Goal: Contribute content: Add original content to the website for others to see

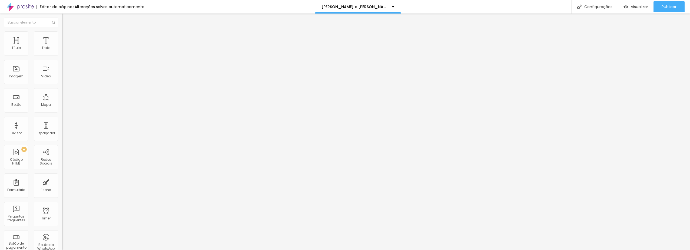
click at [62, 47] on span "Trocar imagem" at bounding box center [76, 44] width 29 height 5
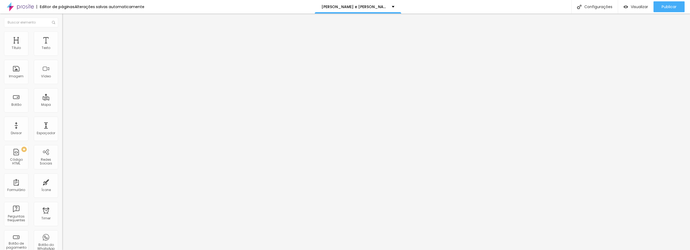
click at [62, 47] on span "Trocar imagem" at bounding box center [76, 44] width 29 height 5
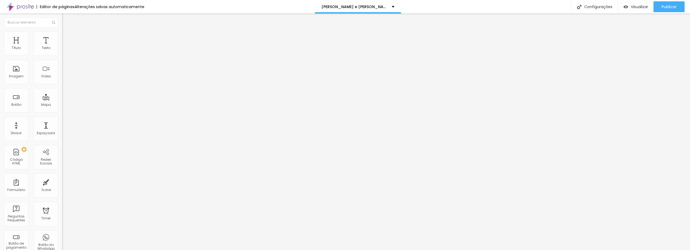
click at [62, 47] on span "Trocar imagem" at bounding box center [76, 44] width 29 height 5
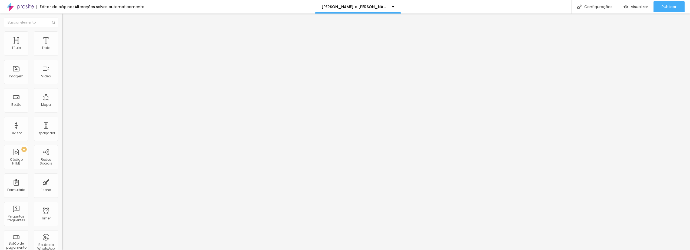
click at [62, 47] on span "Trocar imagem" at bounding box center [76, 44] width 29 height 5
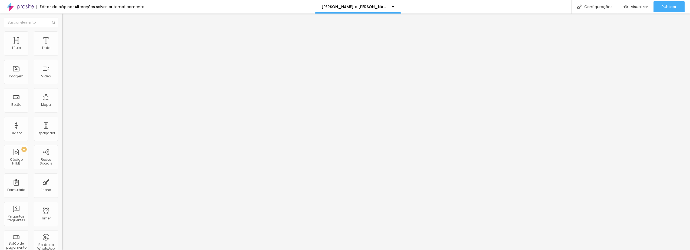
click at [62, 111] on input "https://vennerrj-my.sharepoint.com/:f:/g/personal/storge_vennerrj_onmicrosoft_c…" at bounding box center [94, 108] width 65 height 5
paste input "https://vennerrj-my.sharepoint.com/:f:/g/personal/storge_vennerrj_onmicrosoft_c…"
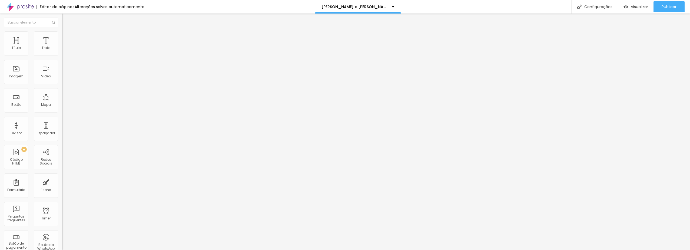
scroll to position [0, 199]
click at [62, 111] on input "https://vennerrj-my.sharepoint.com/:f:/g/personal/storge_vennerrj_onmicrosoft_c…" at bounding box center [94, 108] width 65 height 5
type input "https://vennerrj-my.sharepoint.com/:f:/g/personal/storge_vennerrj_onmicrosoft_c…"
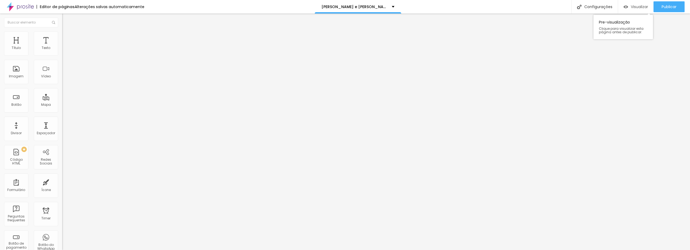
click at [638, 9] on span "Visualizar" at bounding box center [639, 7] width 17 height 4
click at [666, 6] on span "Publicar" at bounding box center [669, 7] width 15 height 4
click at [641, 5] on span "Visualizar" at bounding box center [639, 7] width 17 height 4
click at [635, 2] on div "Visualizar" at bounding box center [636, 6] width 25 height 11
click at [66, 18] on img "button" at bounding box center [68, 20] width 4 height 4
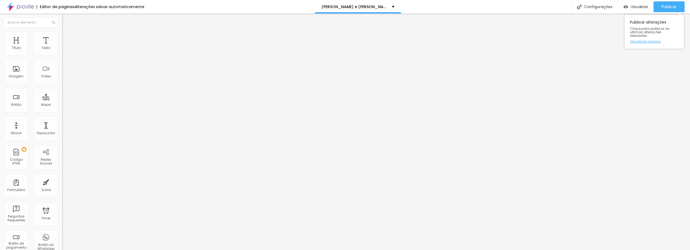
click at [649, 40] on link "Visualizar página" at bounding box center [654, 42] width 49 height 4
